Goal: Information Seeking & Learning: Learn about a topic

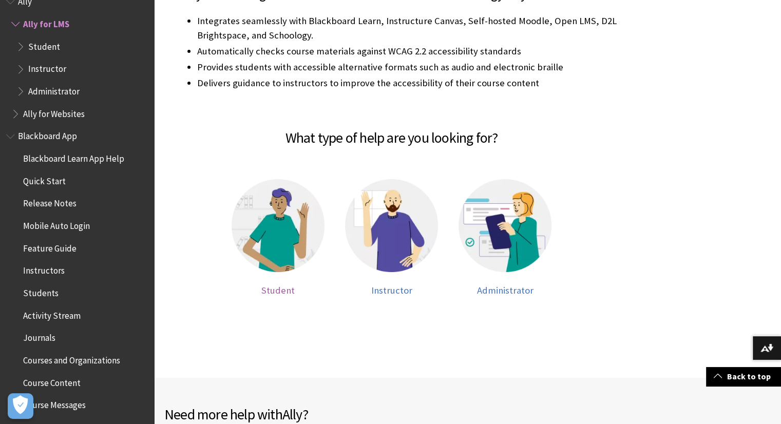
scroll to position [154, 0]
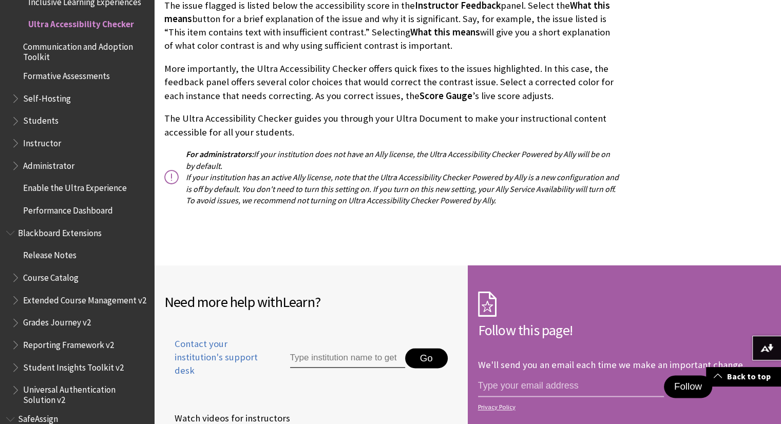
scroll to position [1637, 0]
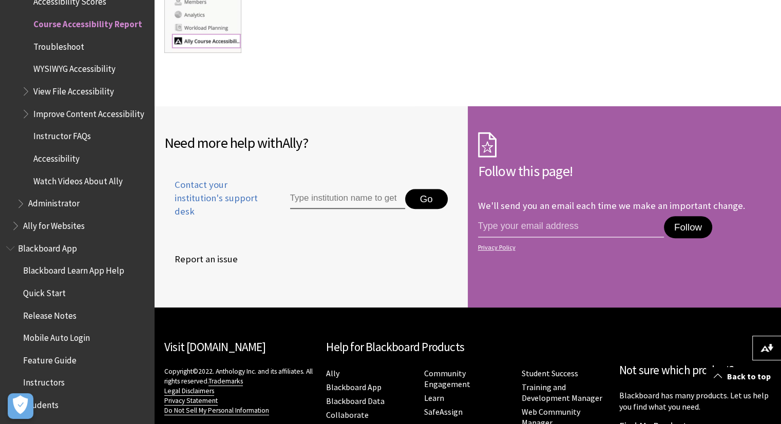
scroll to position [4591, 0]
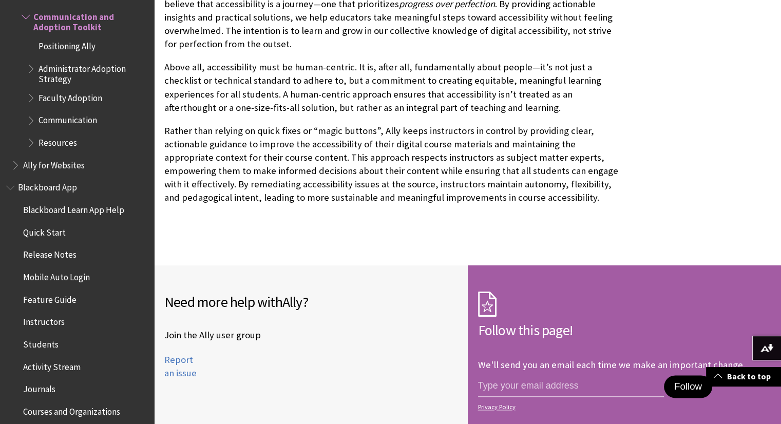
scroll to position [903, 0]
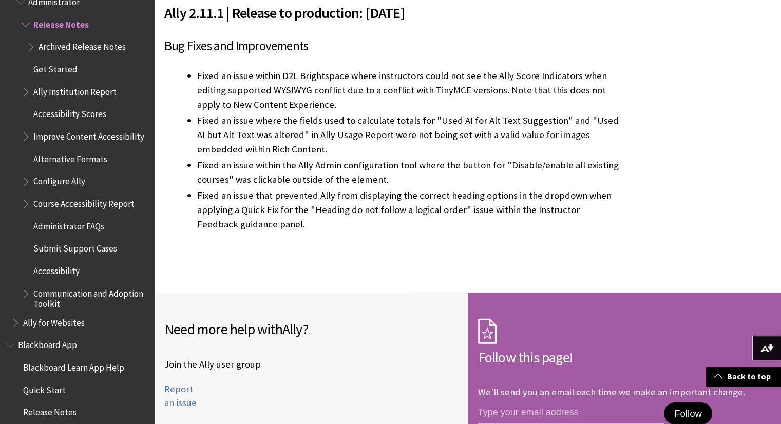
scroll to position [11626, 0]
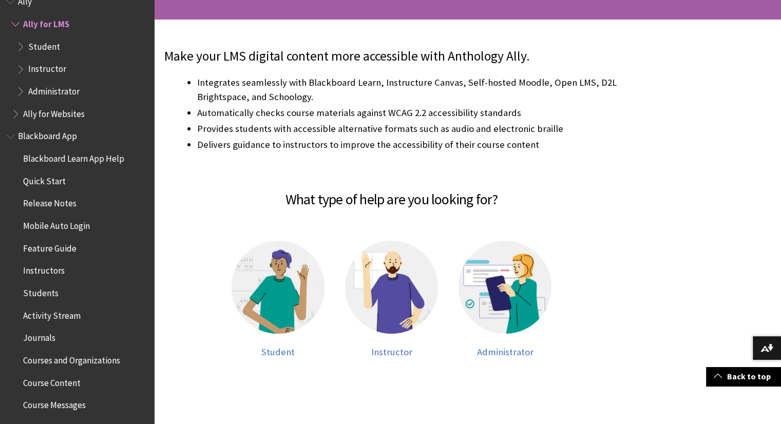
scroll to position [205, 0]
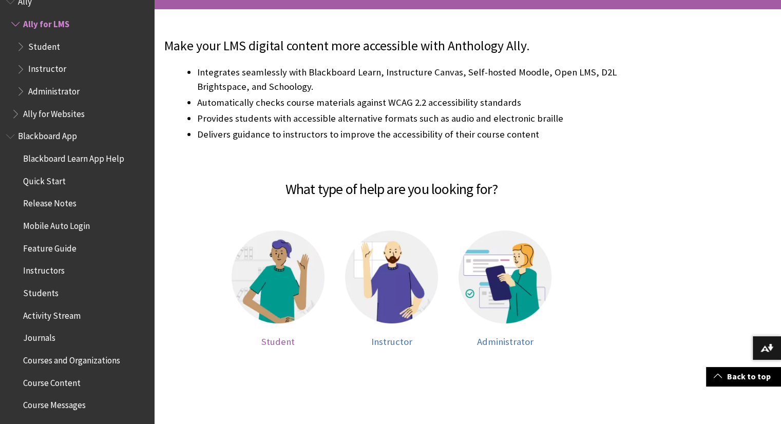
click at [282, 339] on span "Student" at bounding box center [277, 342] width 33 height 12
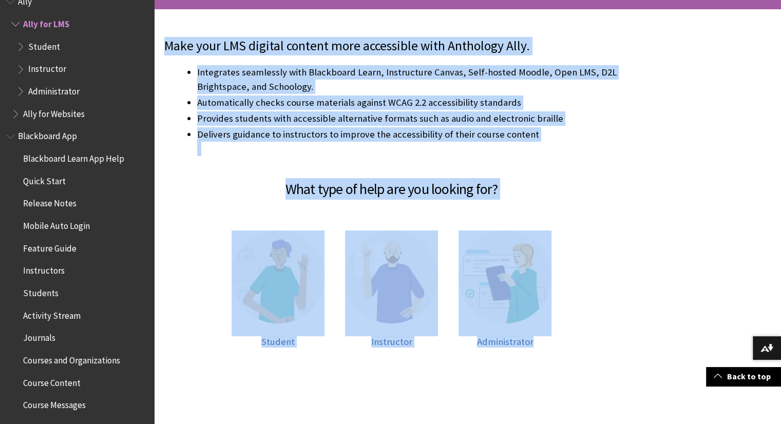
drag, startPoint x: 164, startPoint y: 45, endPoint x: 555, endPoint y: 339, distance: 489.4
click at [555, 339] on div "Make your LMS digital content more accessible with Anthology Ally. Integrates s…" at bounding box center [391, 203] width 475 height 389
copy div "Make your LMS digital content more accessible with Anthology Ally. Integrates s…"
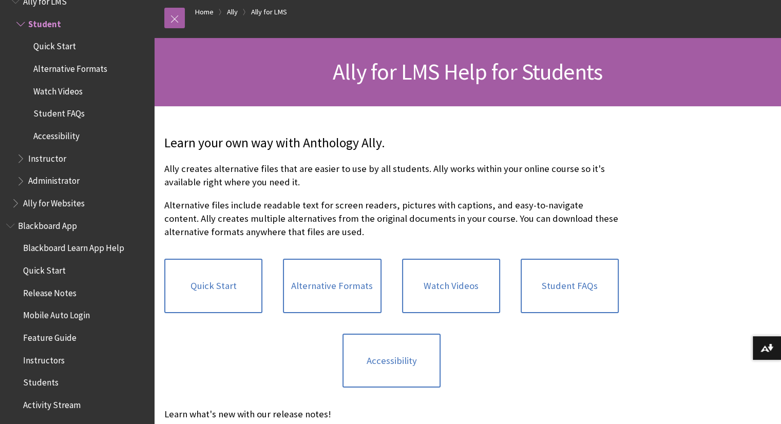
scroll to position [308, 0]
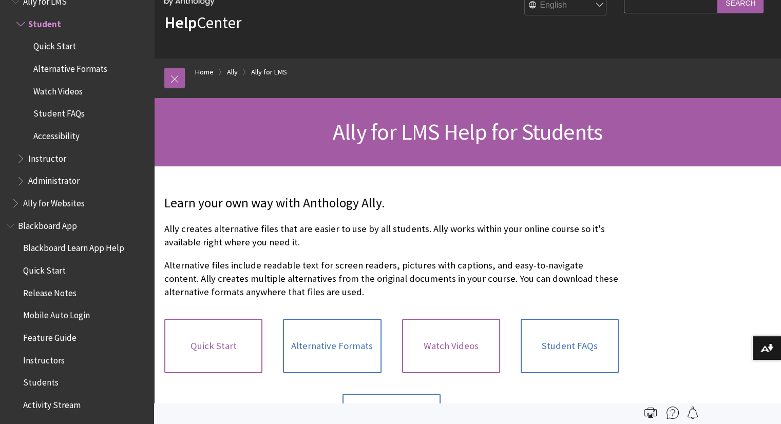
scroll to position [154, 0]
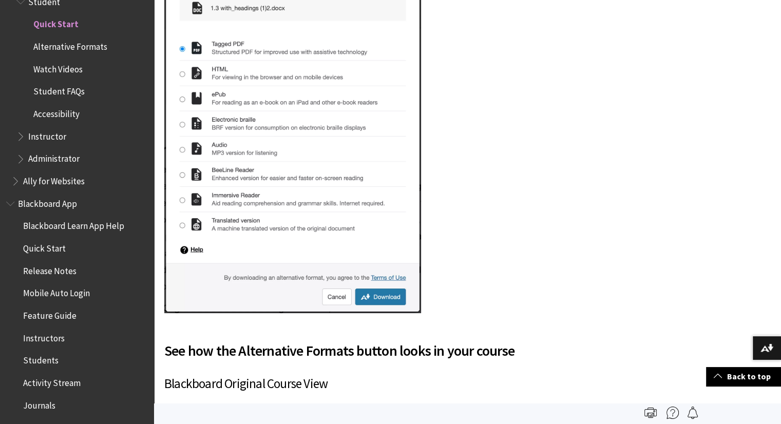
scroll to position [205, 0]
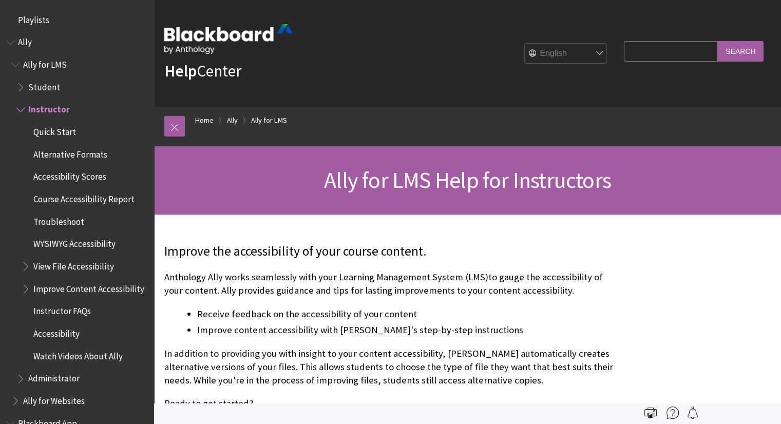
scroll to position [85, 0]
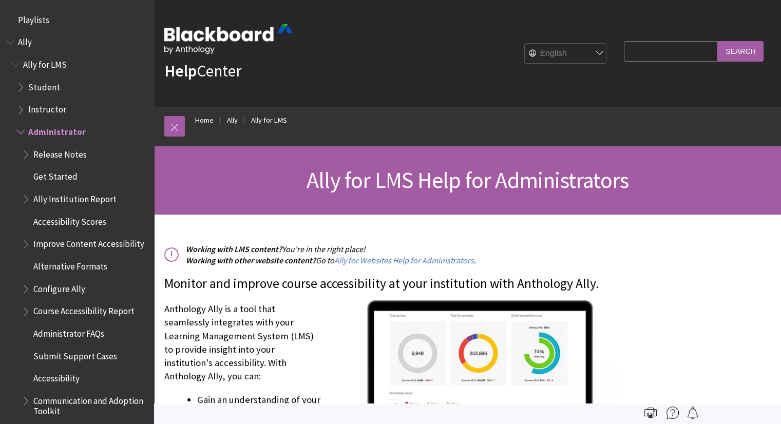
scroll to position [108, 0]
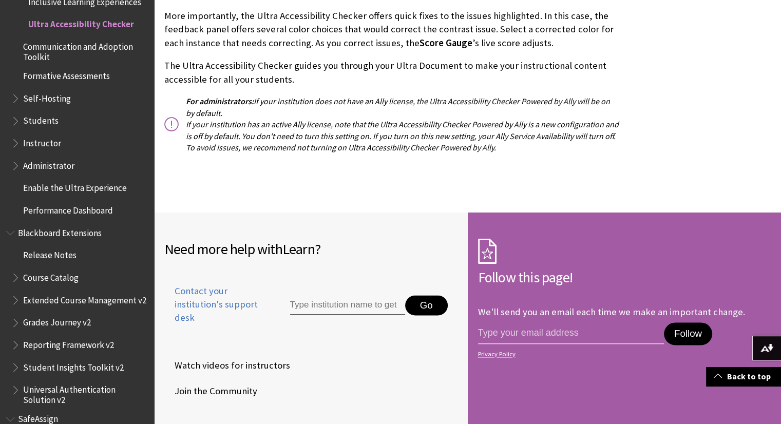
scroll to position [1401, 0]
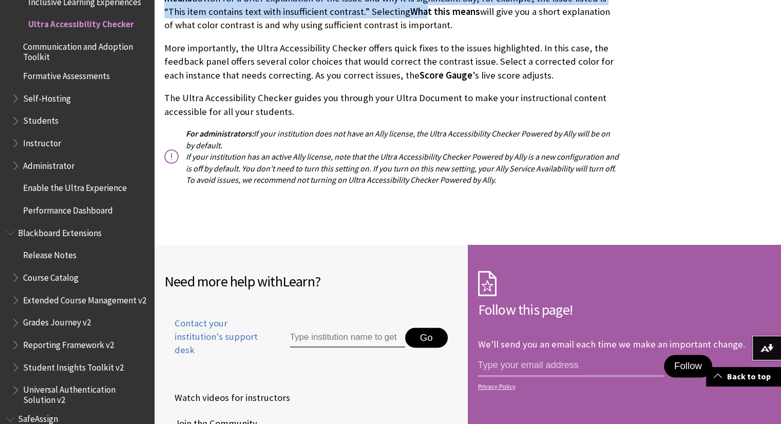
drag, startPoint x: 164, startPoint y: 117, endPoint x: 517, endPoint y: 177, distance: 358.8
copy div "Introducing Ultra Accessibility Checker (Powered by Ally) Accessible content en…"
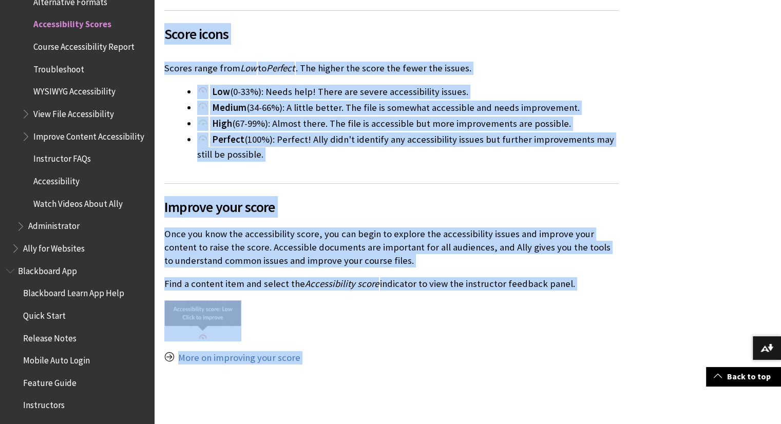
scroll to position [724, 0]
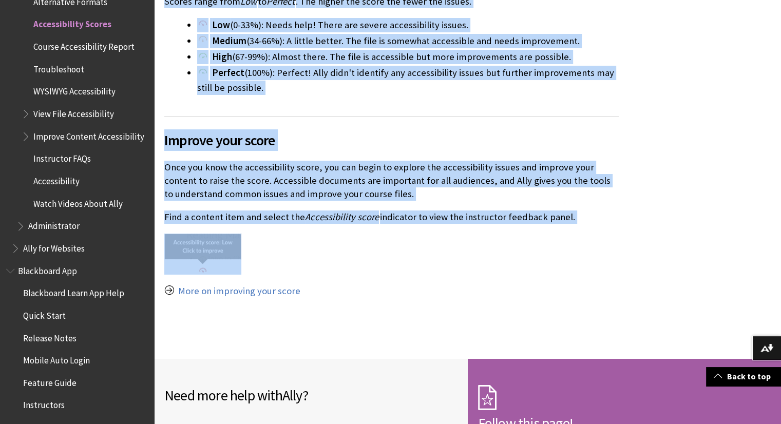
drag, startPoint x: 166, startPoint y: 65, endPoint x: 339, endPoint y: 250, distance: 253.1
copy div "Accessibility scores Ally checks accessibility for your new and existing course…"
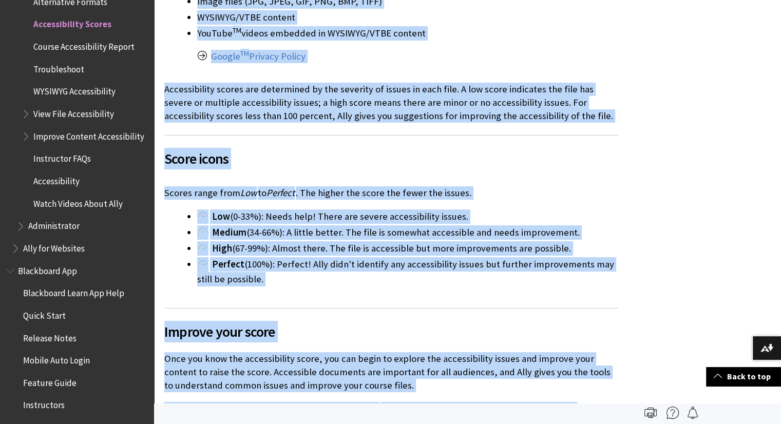
scroll to position [137, 0]
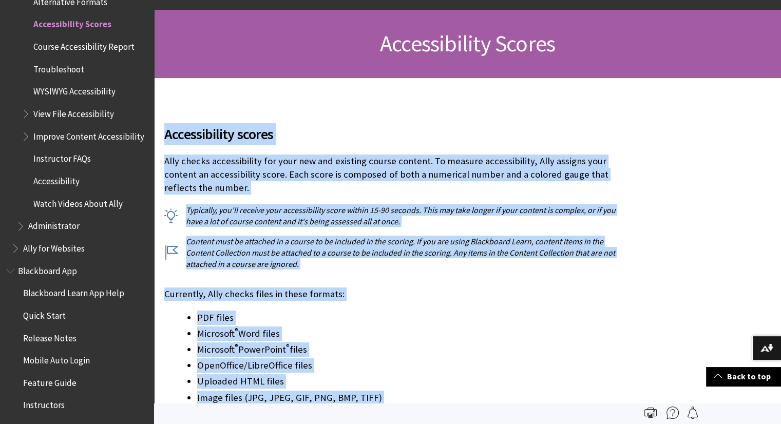
drag, startPoint x: 312, startPoint y: 297, endPoint x: 161, endPoint y: 132, distance: 223.5
copy div "Accessibility scores Ally checks accessibility for your new and existing course…"
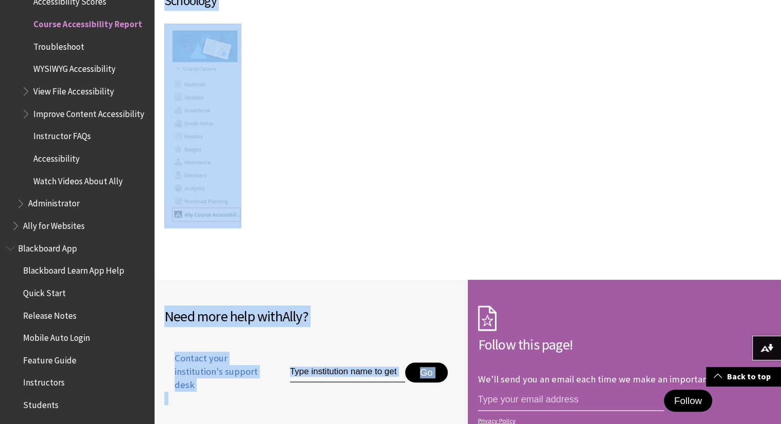
scroll to position [4390, 0]
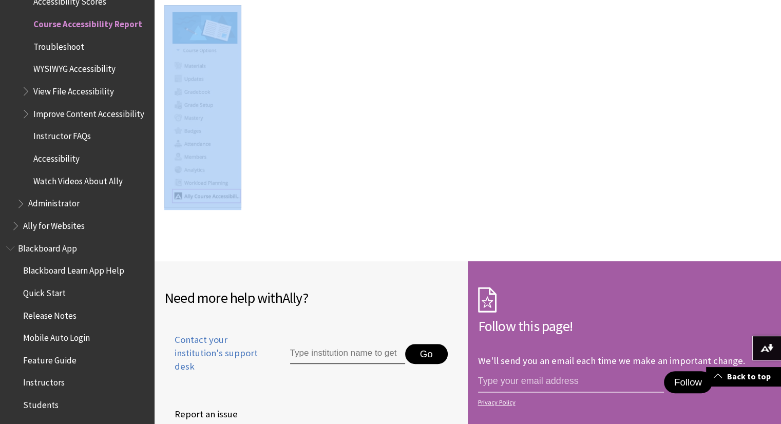
drag, startPoint x: 162, startPoint y: 44, endPoint x: 220, endPoint y: 175, distance: 143.0
copy div "The course accessibility report acts as a complement to the existing accessibil…"
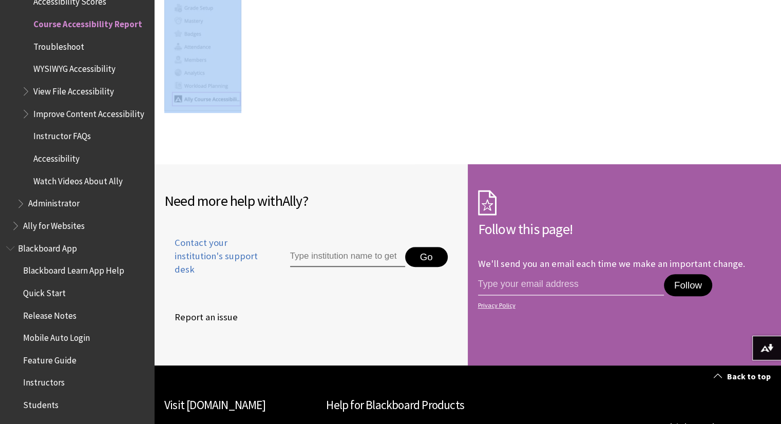
scroll to position [4591, 0]
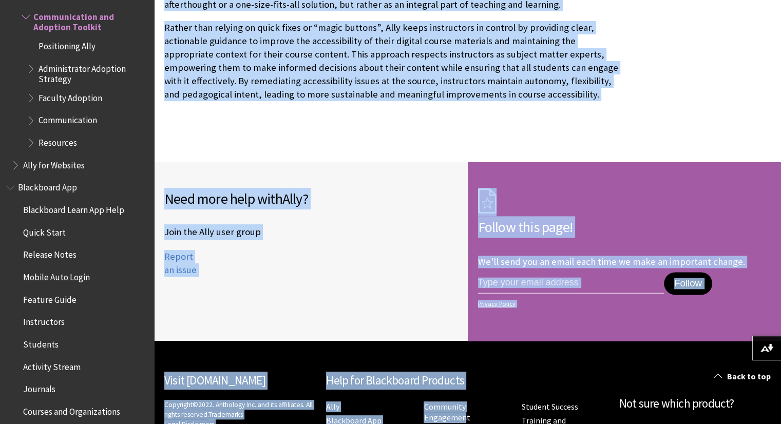
scroll to position [1226, 0]
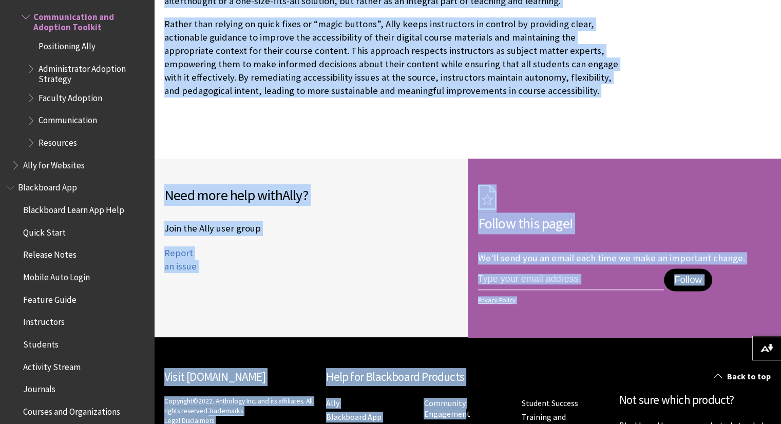
drag, startPoint x: 165, startPoint y: 44, endPoint x: 495, endPoint y: 102, distance: 335.1
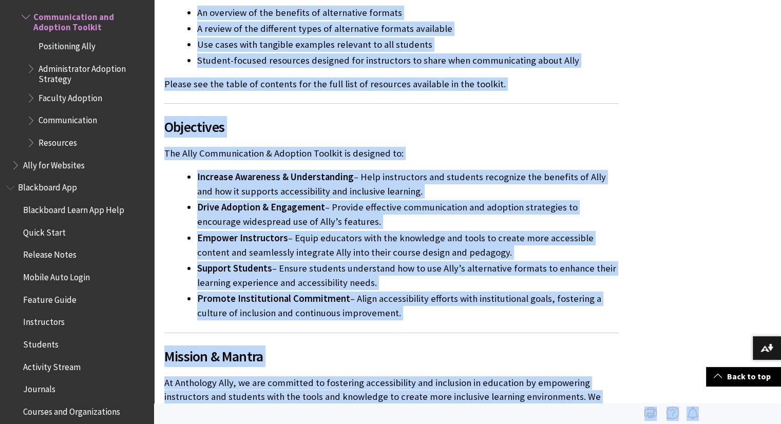
scroll to position [713, 0]
copy div "Lore ipsumdo si ametcons ad elitsed doeiusmodtem inc utlaboreetdol ma aliquaeni…"
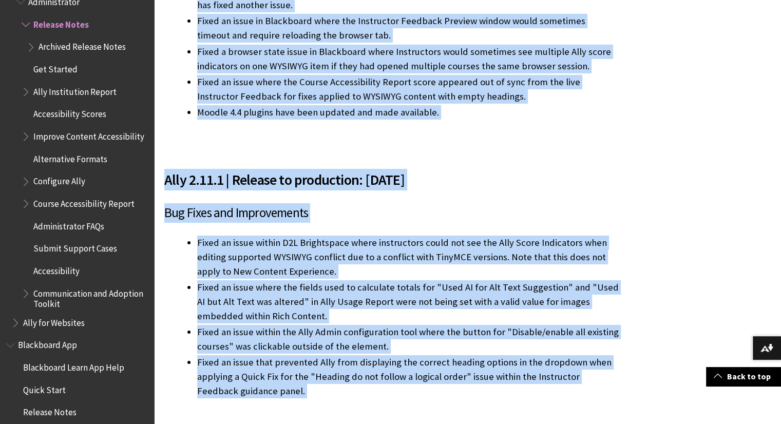
scroll to position [11338, 0]
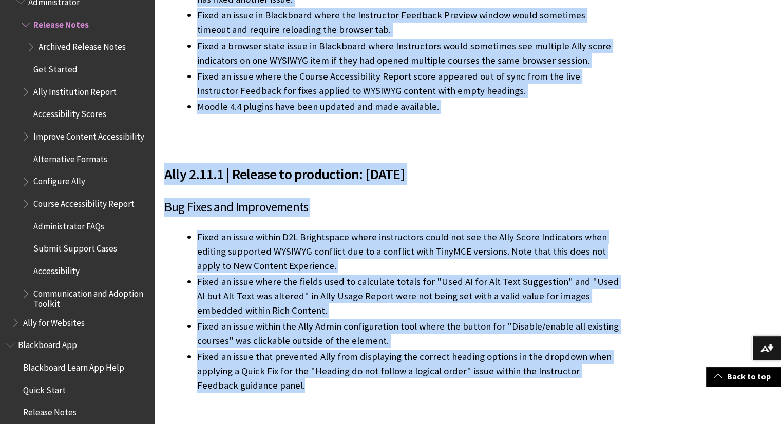
drag, startPoint x: 165, startPoint y: 42, endPoint x: 454, endPoint y: 288, distance: 379.8
copy div "Loremi dol sita co adipisci el seddo eius. Tempor inci utla et dol magna aliqua…"
